Goal: Information Seeking & Learning: Check status

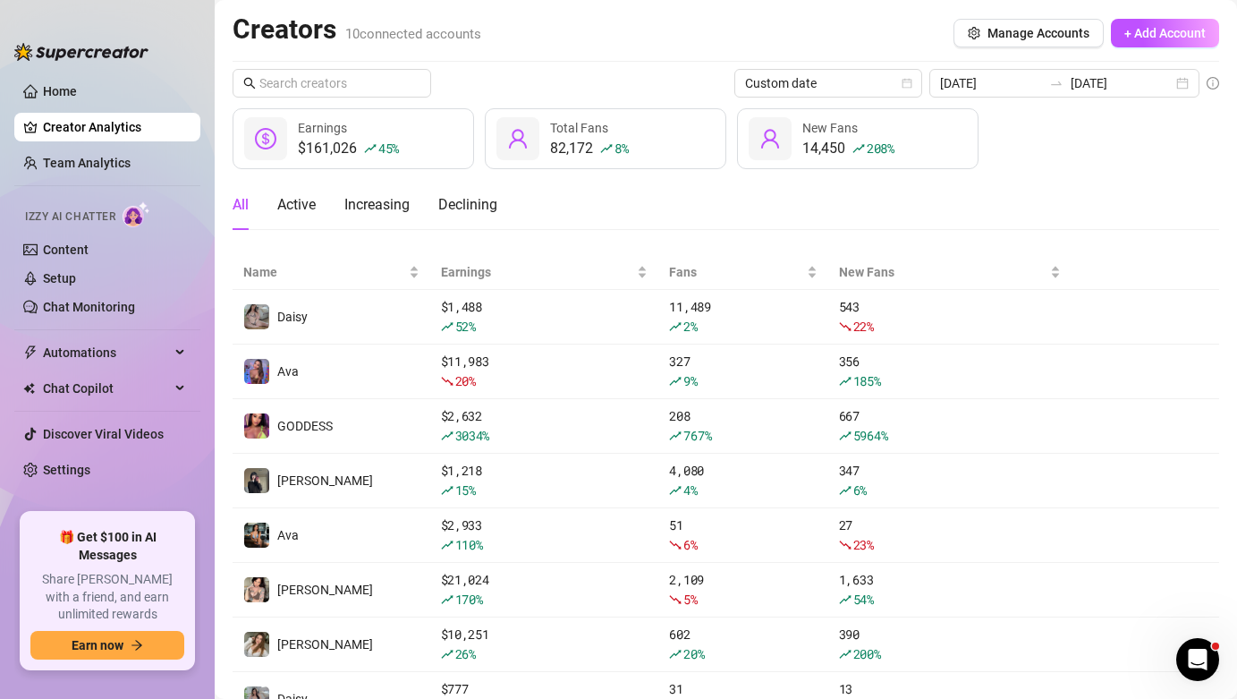
click at [105, 170] on link "Team Analytics" at bounding box center [87, 163] width 88 height 14
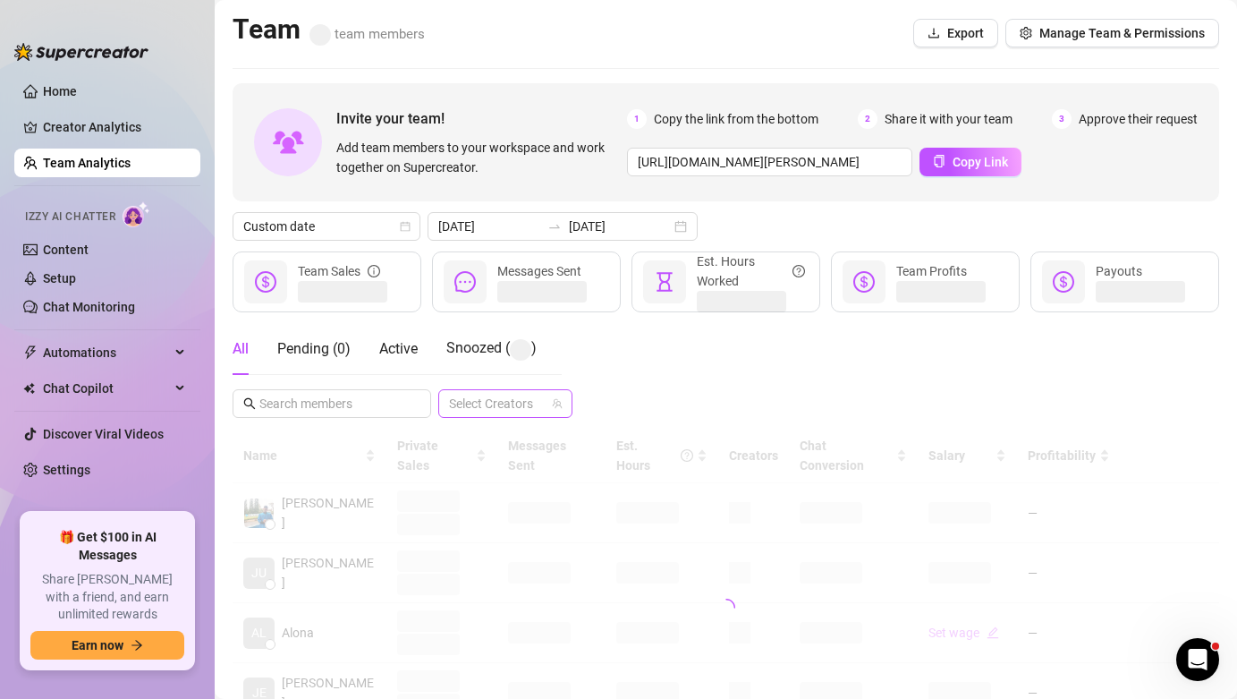
click at [518, 409] on div at bounding box center [496, 403] width 108 height 25
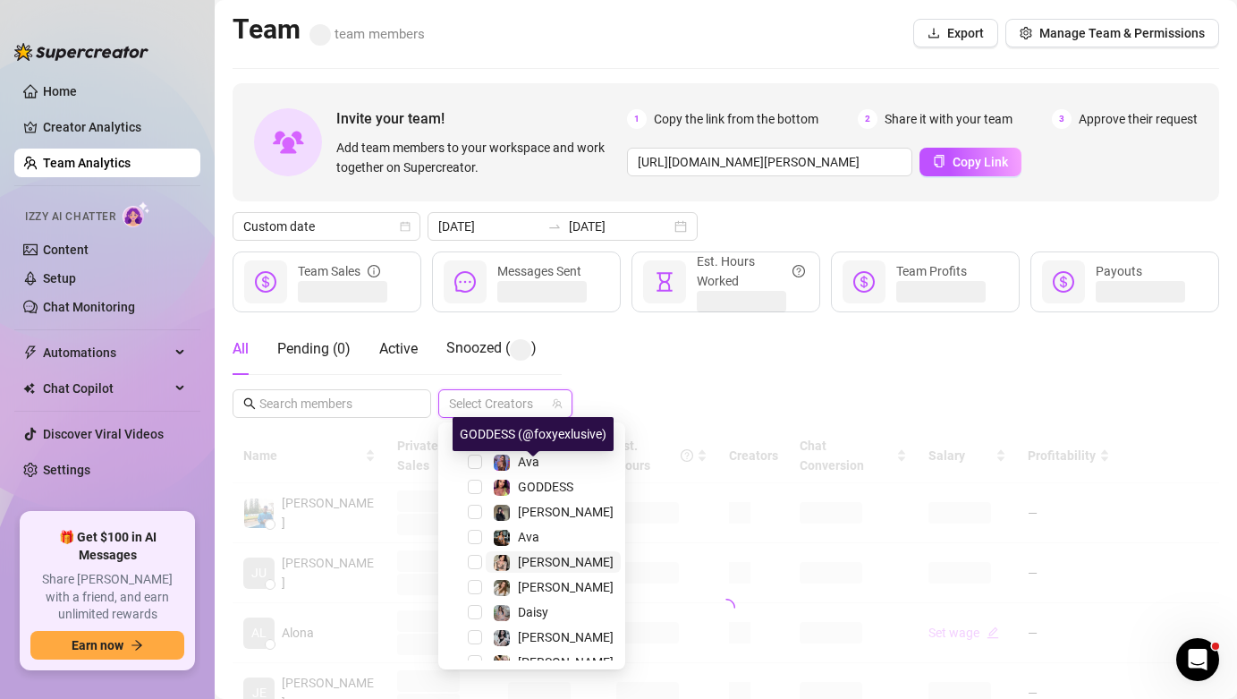
scroll to position [47, 0]
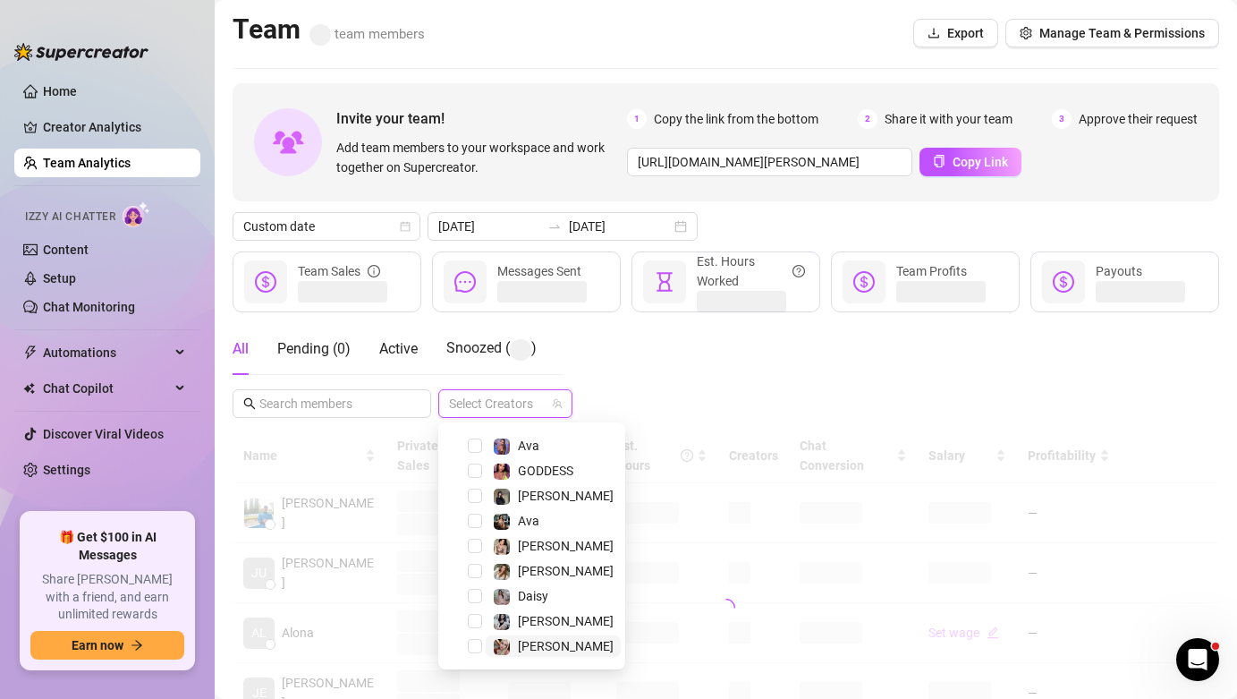
click at [554, 641] on span "[PERSON_NAME]" at bounding box center [553, 645] width 135 height 21
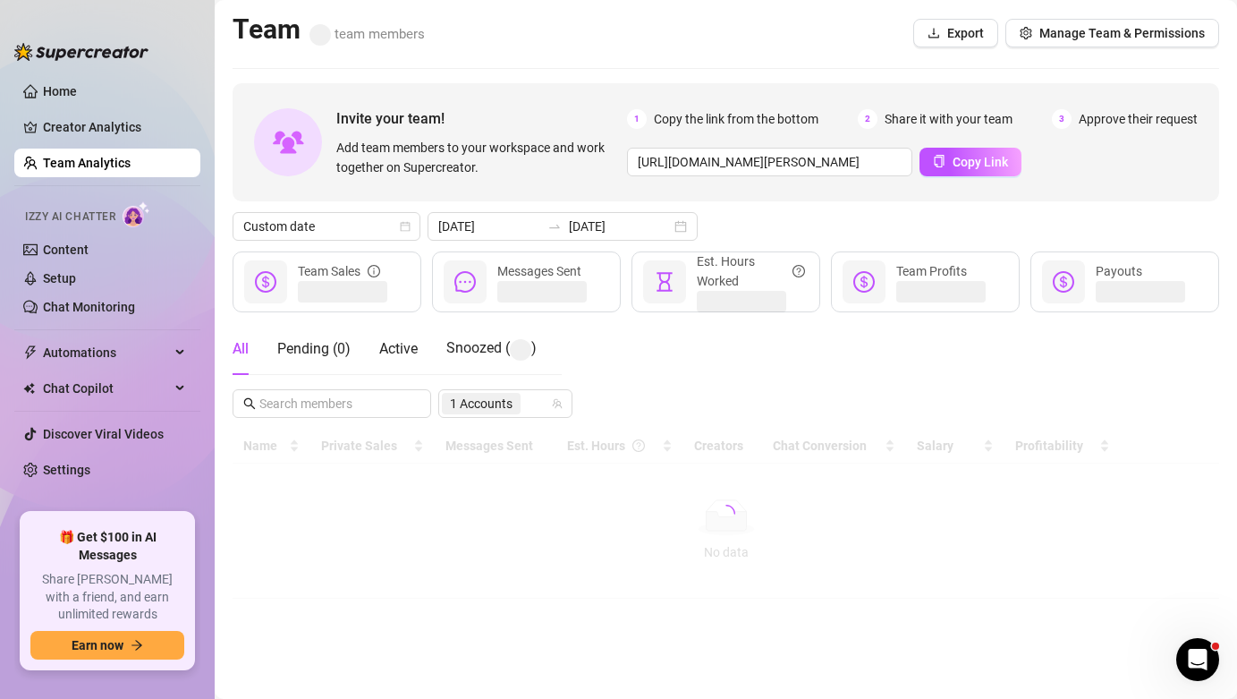
click at [696, 344] on div "All Pending ( 0 ) Active Snoozed ( ) 1 Accounts" at bounding box center [726, 370] width 987 height 95
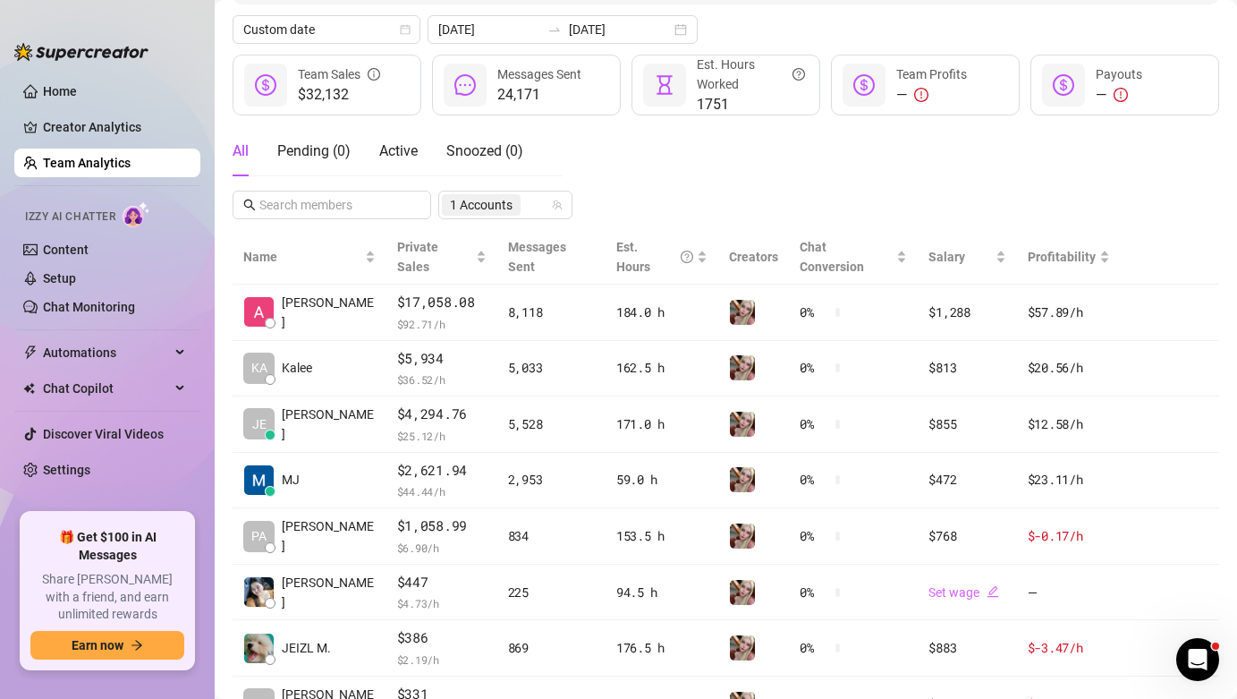
scroll to position [193, 0]
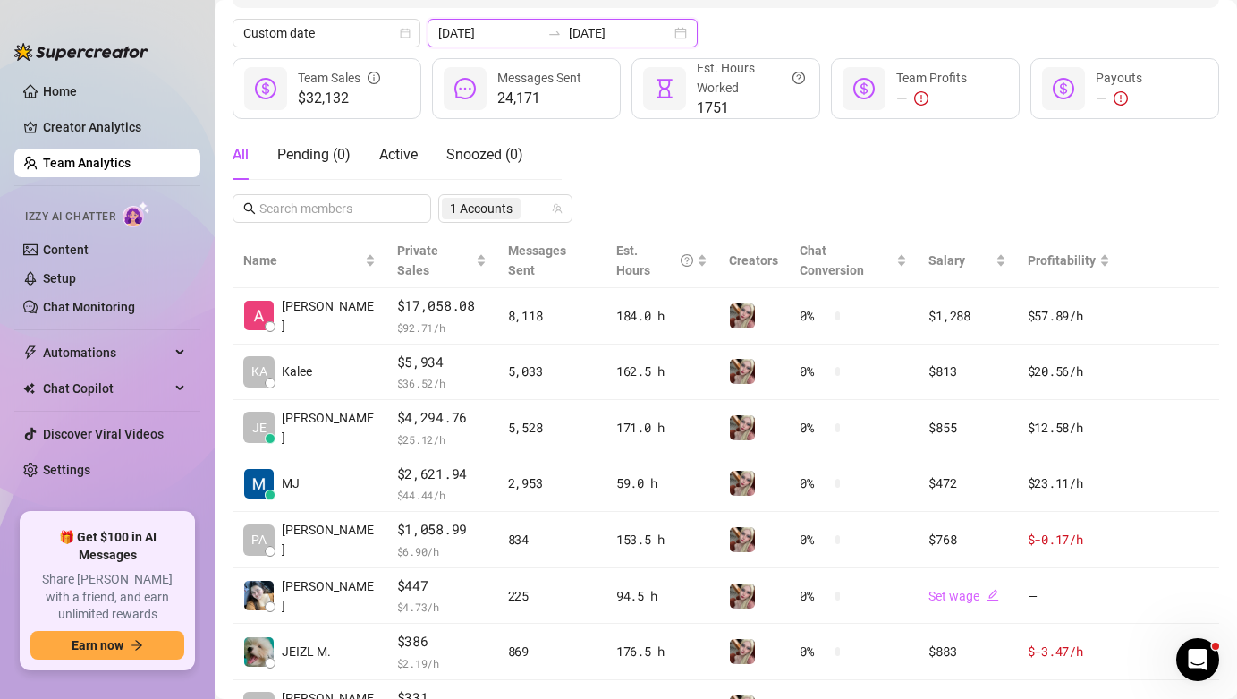
click at [585, 36] on input "[DATE]" at bounding box center [620, 33] width 102 height 20
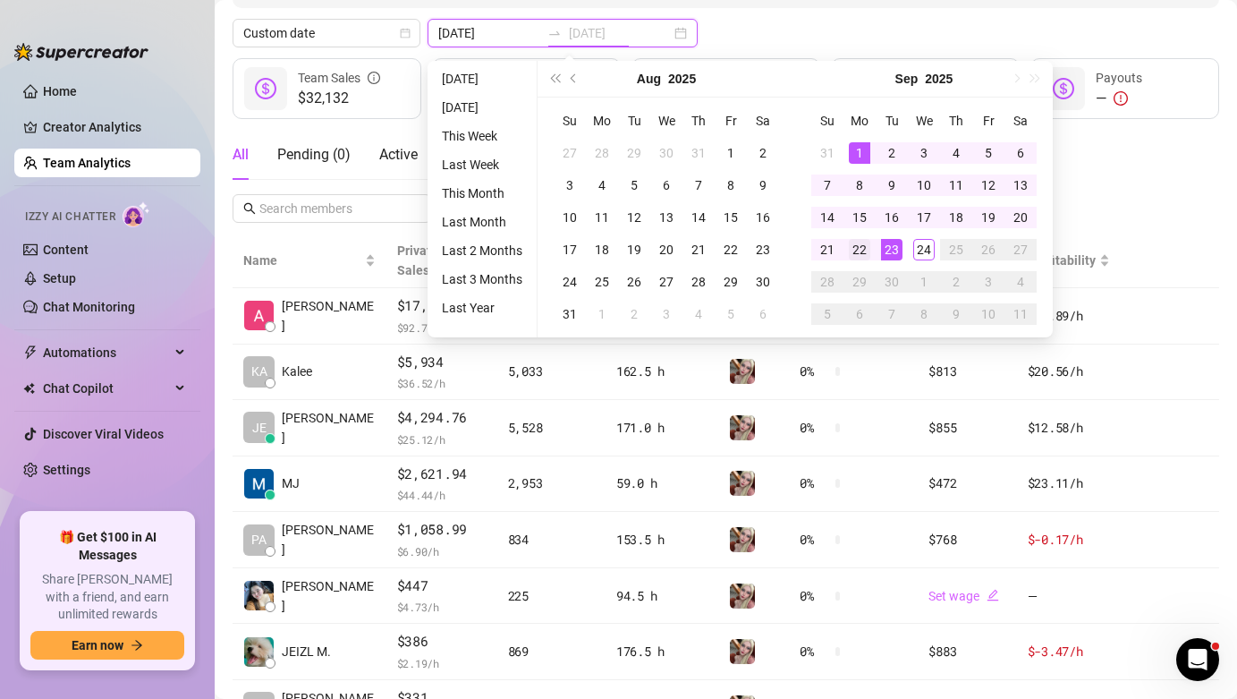
type input "[DATE]"
click at [863, 250] on div "22" at bounding box center [859, 249] width 21 height 21
type input "[DATE]"
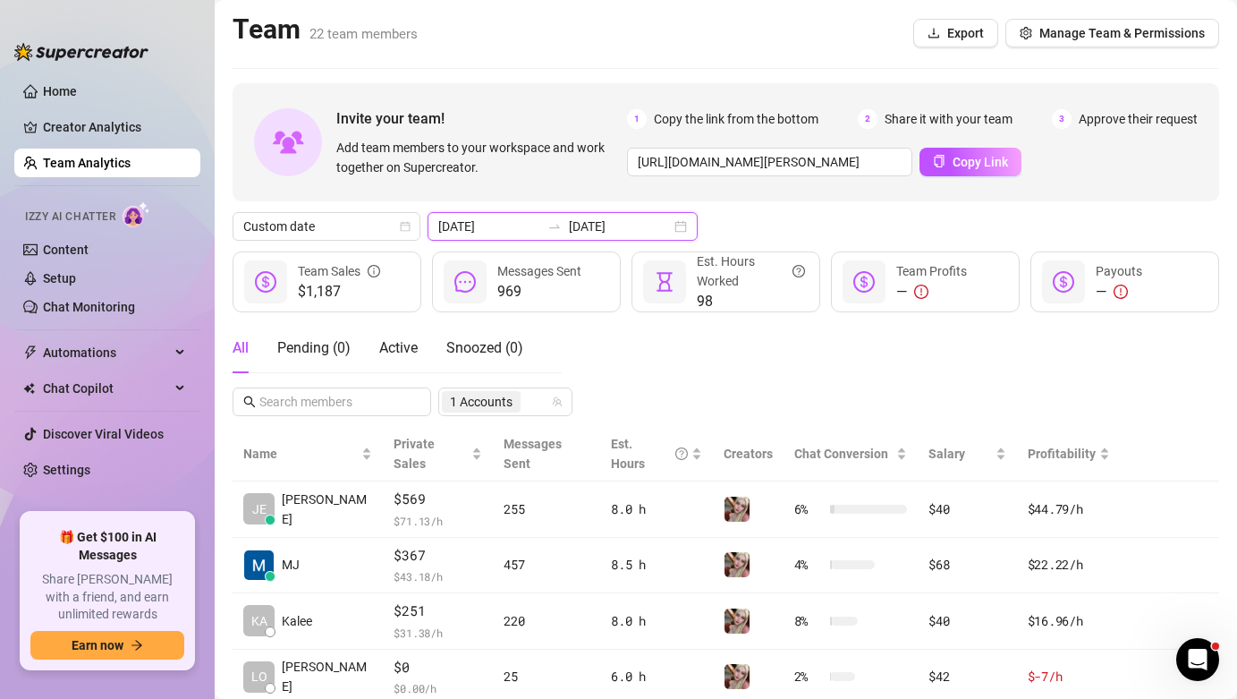
click at [612, 225] on input "[DATE]" at bounding box center [620, 227] width 102 height 20
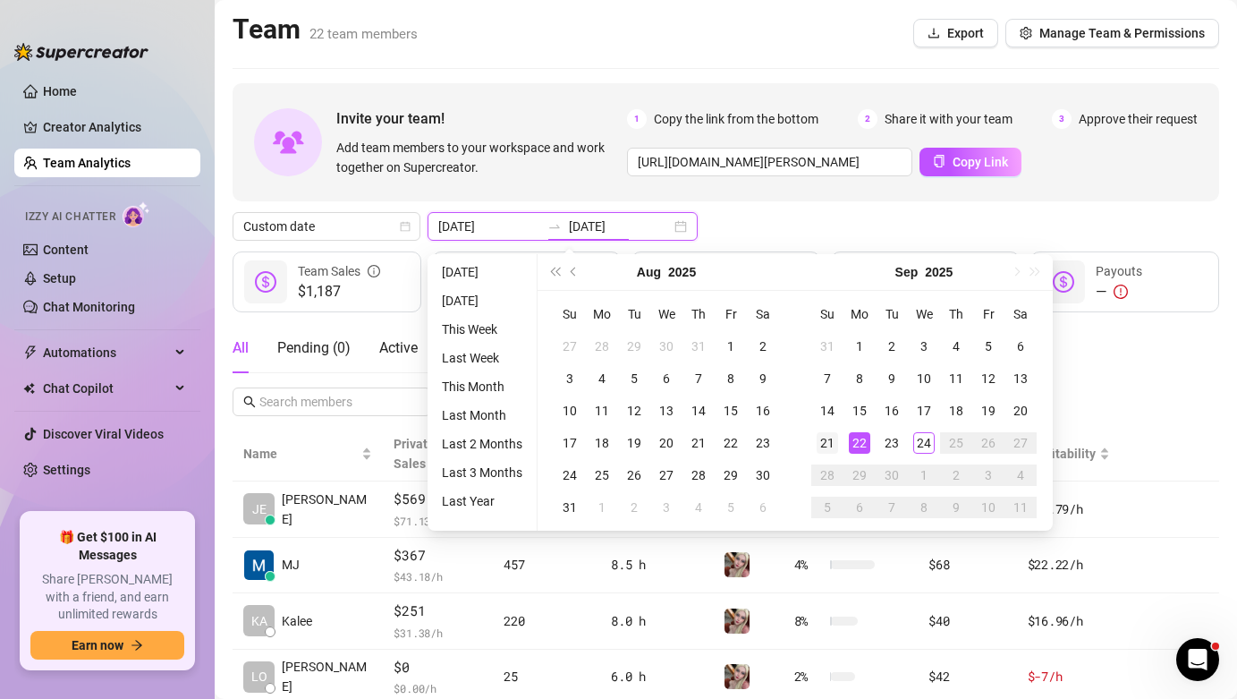
type input "[DATE]"
click at [836, 447] on div "21" at bounding box center [827, 442] width 21 height 21
type input "[DATE]"
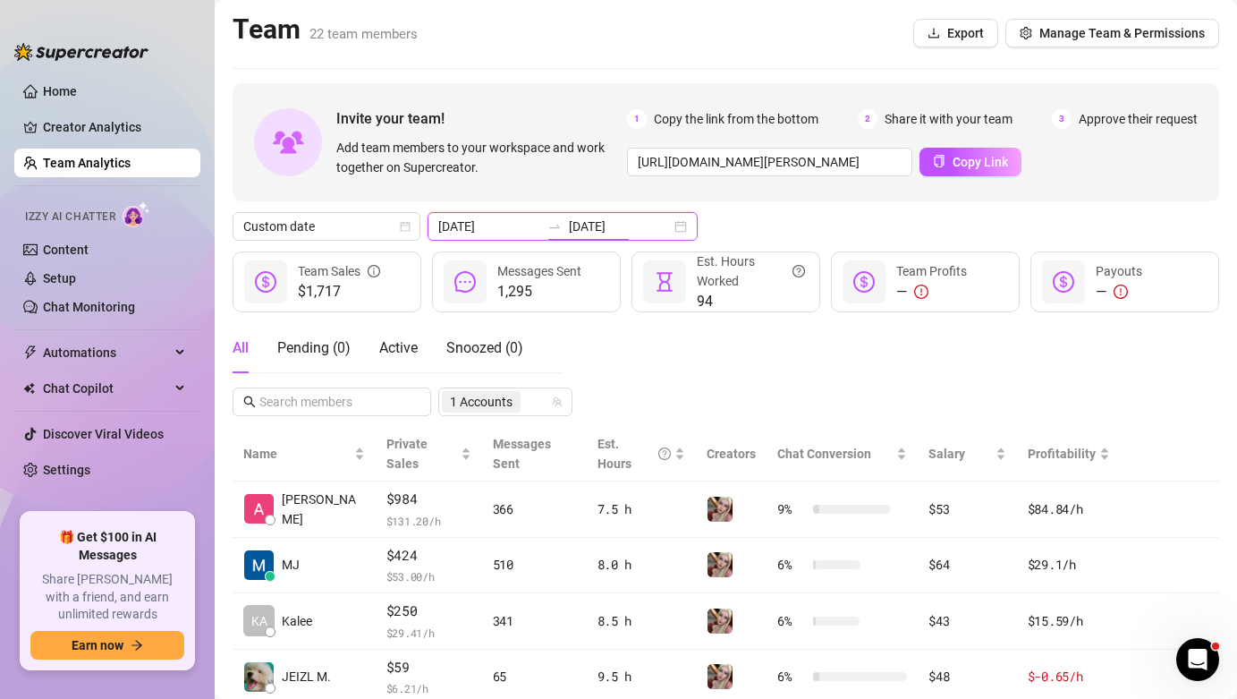
click at [610, 233] on input "[DATE]" at bounding box center [620, 227] width 102 height 20
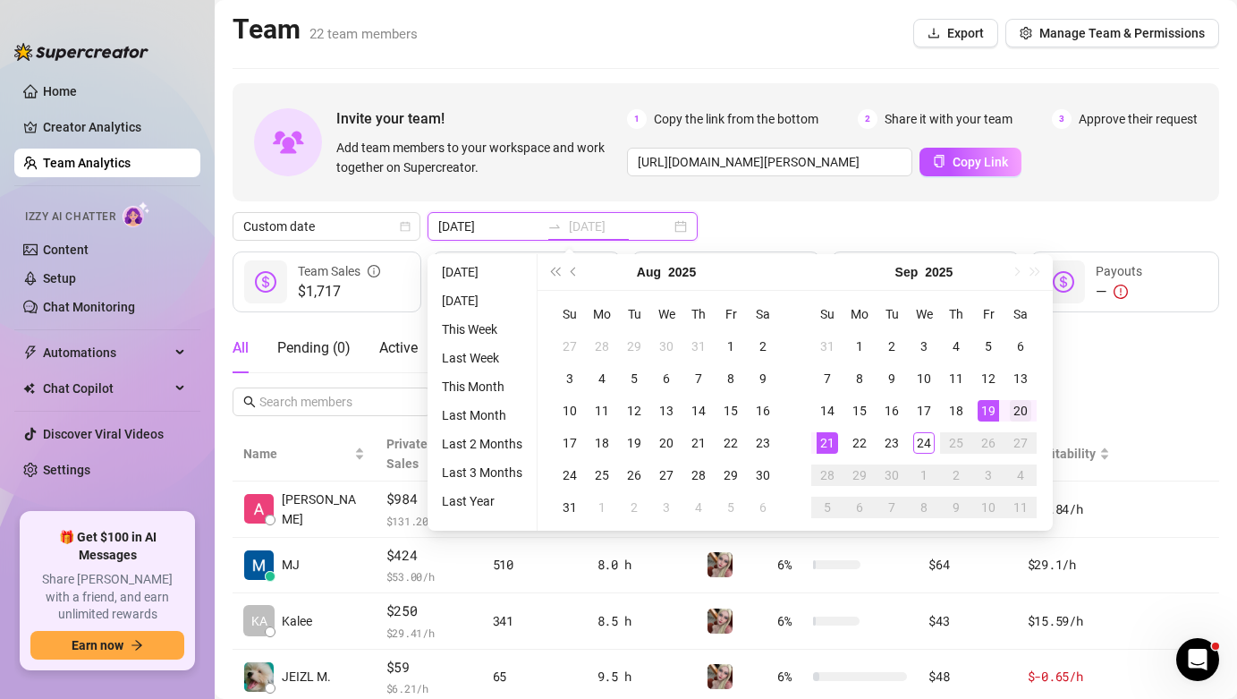
type input "[DATE]"
click at [1011, 414] on div "20" at bounding box center [1020, 410] width 21 height 21
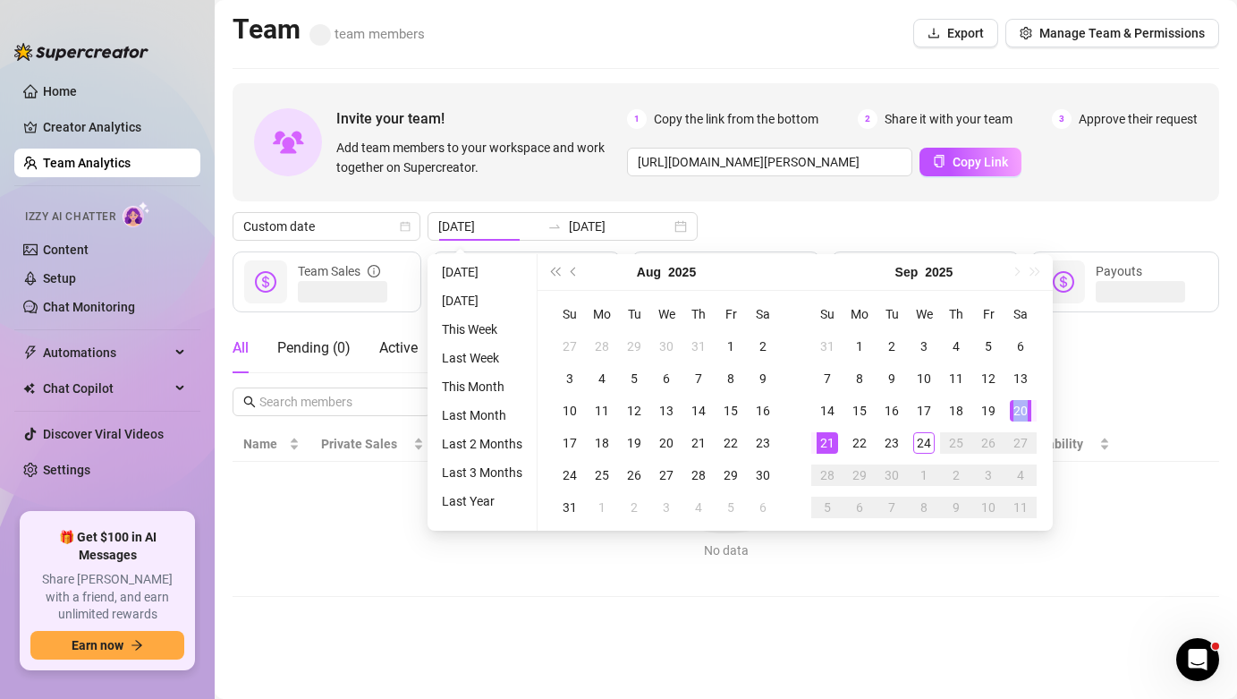
type input "[DATE]"
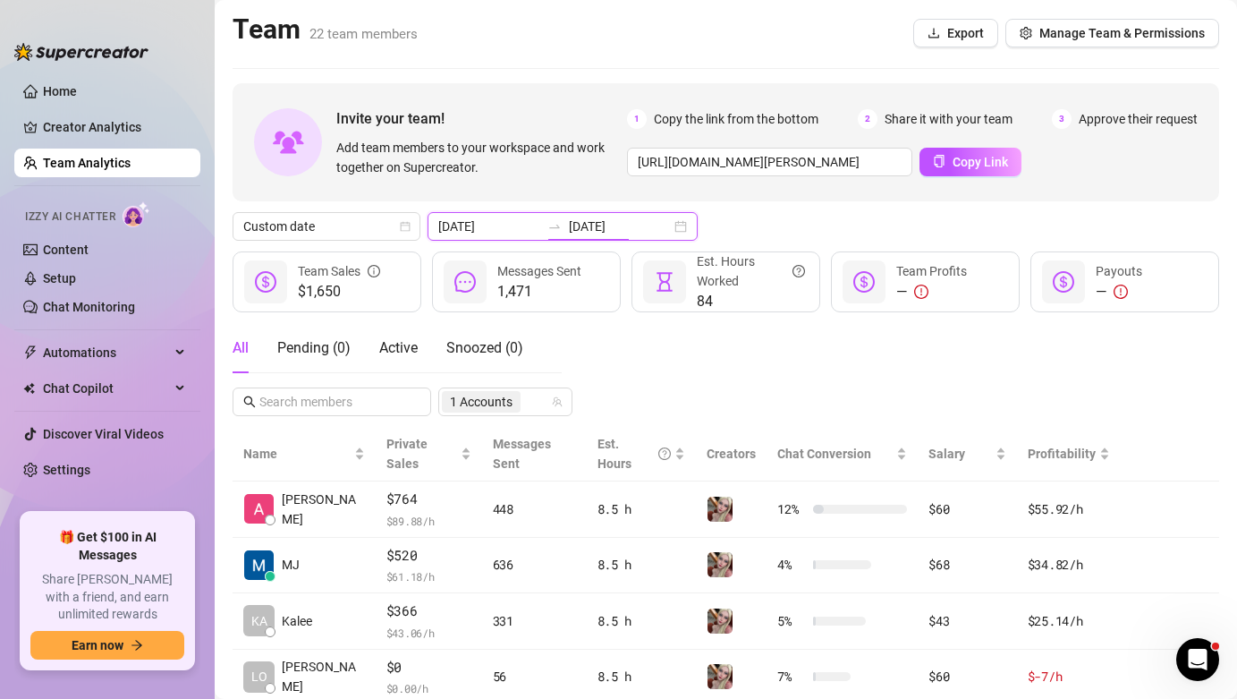
click at [602, 232] on input "[DATE]" at bounding box center [620, 227] width 102 height 20
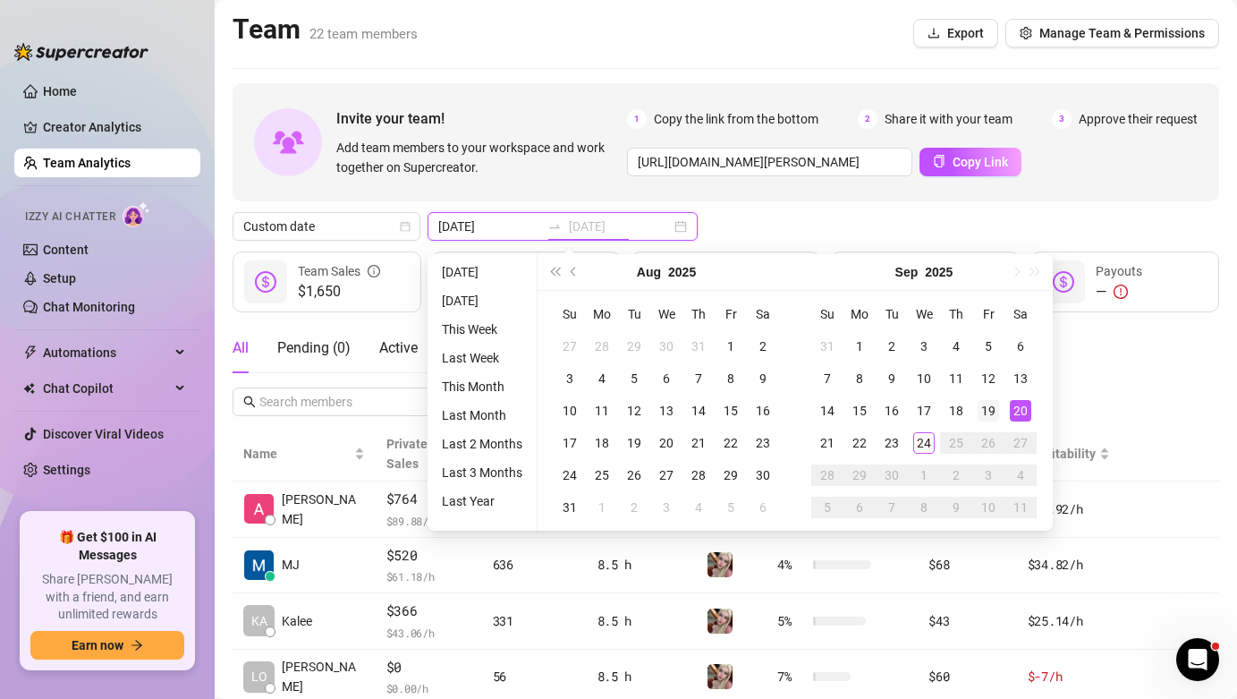
type input "[DATE]"
click at [988, 417] on div "19" at bounding box center [988, 410] width 21 height 21
type input "[DATE]"
